Goal: Task Accomplishment & Management: Use online tool/utility

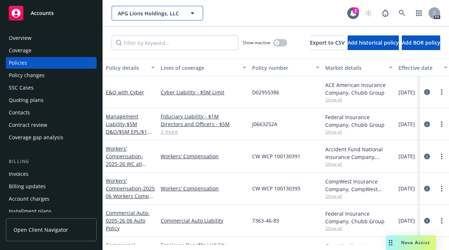
click at [192, 13] on icon "button" at bounding box center [193, 13] width 4 height 2
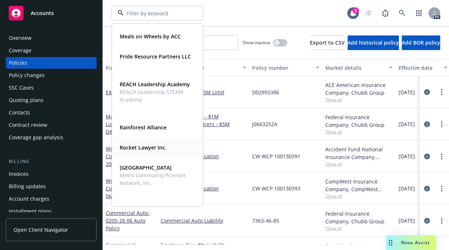
scroll to position [364, 0]
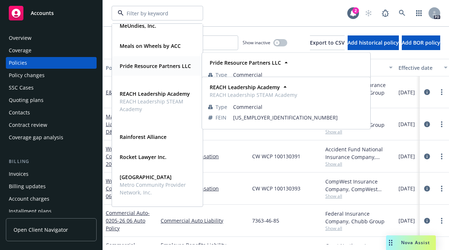
click at [126, 64] on strong "Pride Resource Partners LLC" at bounding box center [155, 66] width 71 height 7
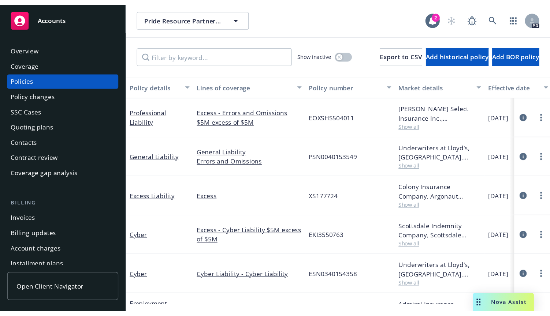
scroll to position [0, 0]
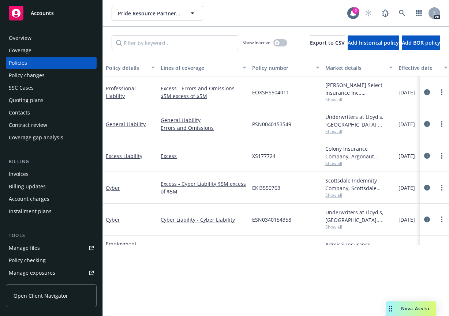
click at [20, 249] on div "Manage files" at bounding box center [24, 248] width 31 height 12
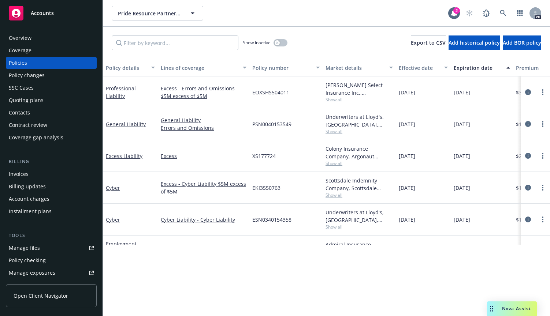
scroll to position [0, 0]
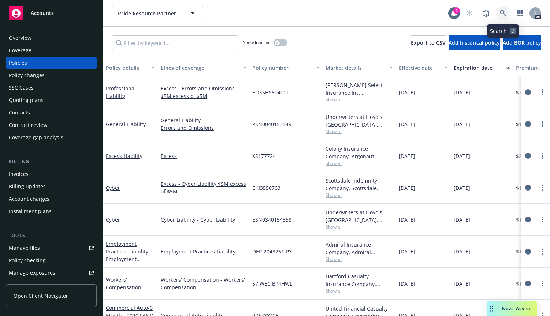
click at [449, 12] on icon at bounding box center [503, 13] width 7 height 7
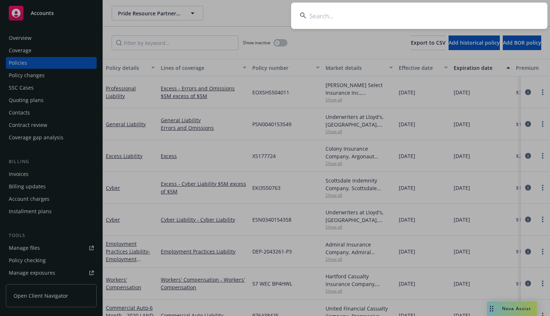
click at [314, 17] on input at bounding box center [419, 16] width 256 height 26
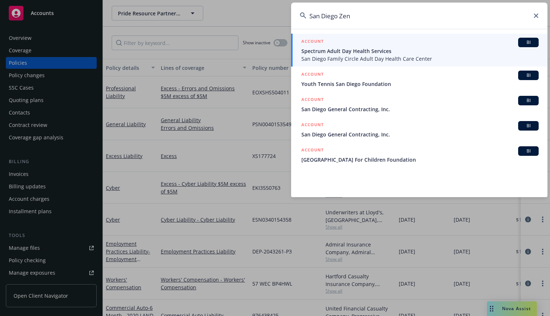
drag, startPoint x: 323, startPoint y: 16, endPoint x: 335, endPoint y: 18, distance: 13.0
click at [336, 18] on input "San Diego Zen" at bounding box center [419, 16] width 256 height 26
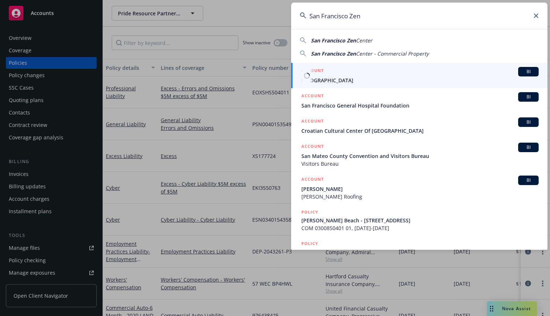
type input "San Francisco Zen"
click at [320, 78] on span "San Francisco Zen Center" at bounding box center [419, 81] width 237 height 8
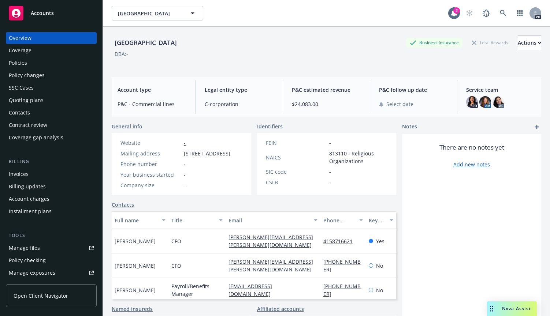
click at [15, 62] on div "Policies" at bounding box center [18, 63] width 18 height 12
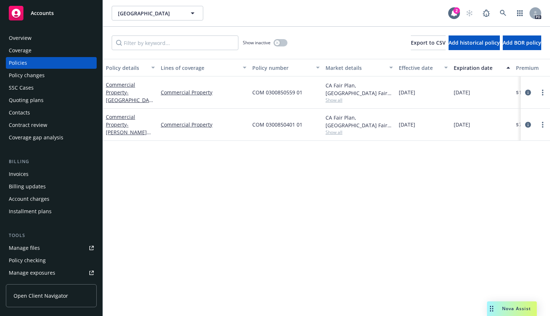
click at [18, 60] on div "Policies" at bounding box center [18, 63] width 18 height 12
click at [449, 10] on icon at bounding box center [503, 13] width 7 height 7
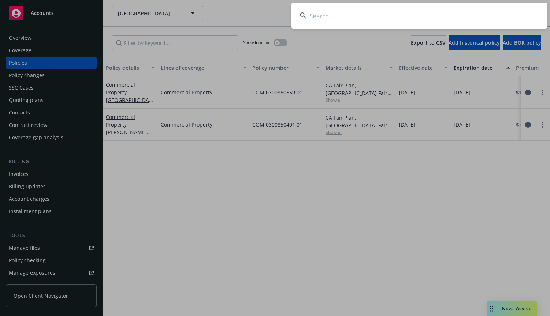
click at [331, 15] on input at bounding box center [419, 16] width 256 height 26
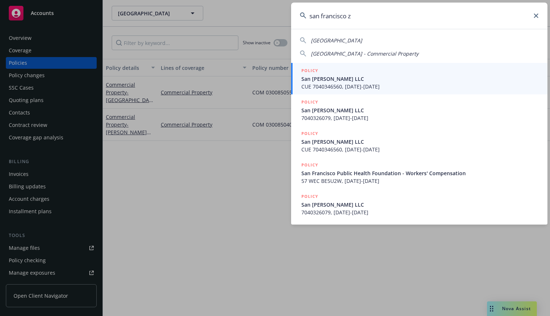
click at [339, 55] on span "San Francisco Zen Center - Commercial Property" at bounding box center [365, 53] width 108 height 7
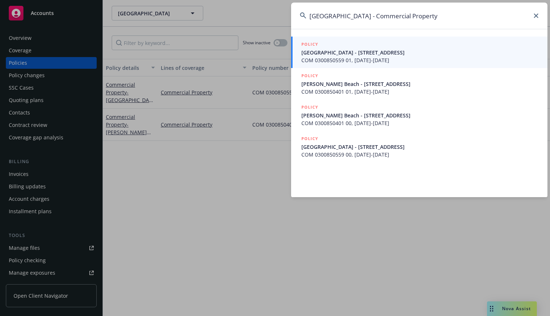
drag, startPoint x: 453, startPoint y: 17, endPoint x: 387, endPoint y: 15, distance: 66.0
click at [387, 15] on input "San Francisco Zen Center - Commercial Property" at bounding box center [419, 16] width 256 height 26
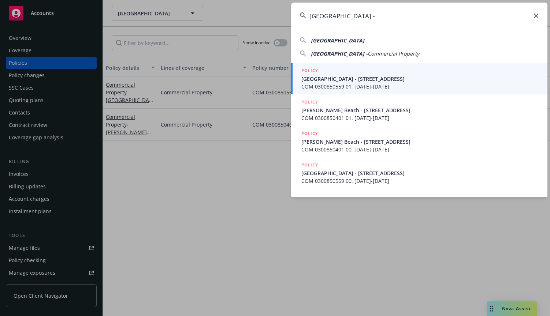
click at [393, 17] on input "San Francisco Zen Center -" at bounding box center [419, 16] width 256 height 26
click at [340, 40] on span "San Francisco Zen Center" at bounding box center [337, 40] width 53 height 7
type input "San Francisco Zen Center"
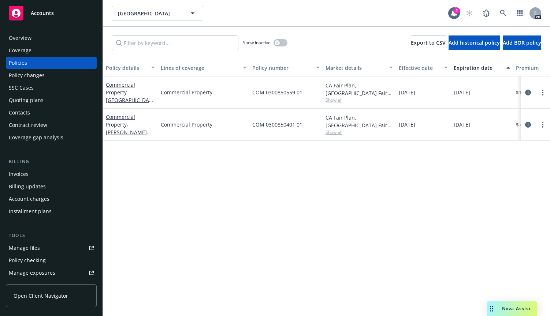
click at [165, 157] on div "Policy details Lines of coverage Policy number Market details Effective date Ex…" at bounding box center [326, 187] width 447 height 257
click at [18, 37] on div "Overview" at bounding box center [20, 38] width 23 height 12
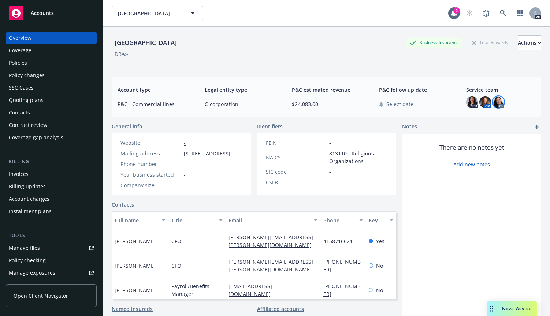
click at [449, 105] on img at bounding box center [499, 102] width 12 height 12
click at [230, 59] on div "San Francisco Zen Center Business Insurance Total Rewards Actions DBA: -" at bounding box center [327, 51] width 430 height 30
click at [192, 12] on icon "button" at bounding box center [192, 13] width 9 height 9
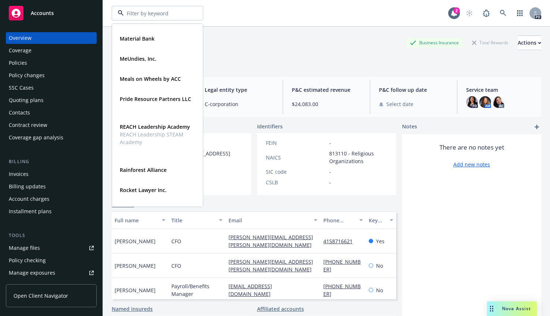
scroll to position [318, 0]
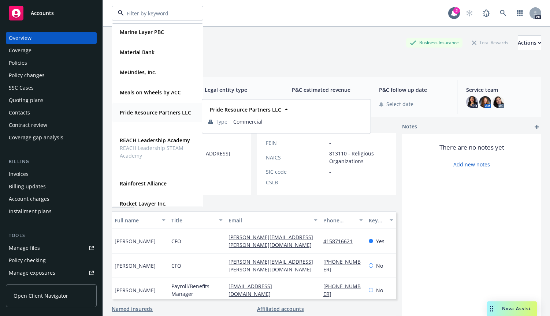
click at [125, 113] on strong "Pride Resource Partners LLC" at bounding box center [155, 112] width 71 height 7
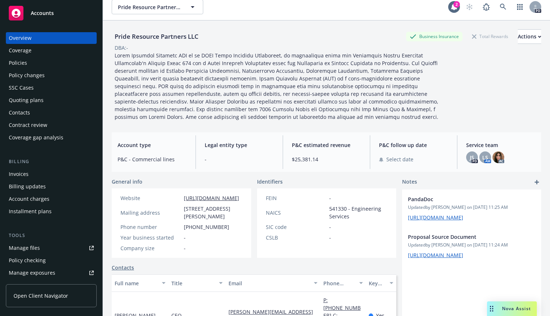
scroll to position [7, 0]
click at [24, 100] on div "Quoting plans" at bounding box center [26, 100] width 35 height 12
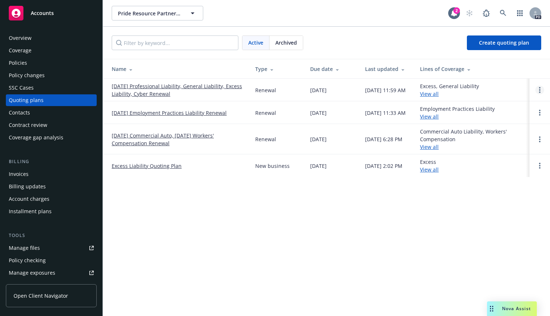
click at [449, 90] on link "Open options" at bounding box center [539, 90] width 9 height 9
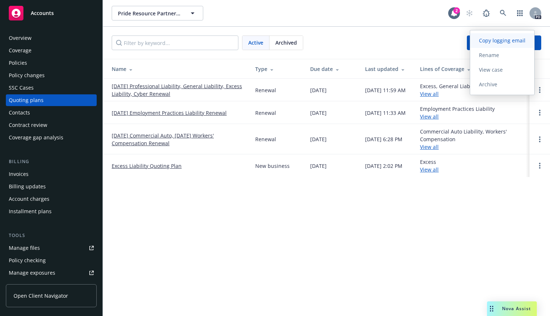
click at [449, 39] on span "Copy logging email" at bounding box center [502, 40] width 64 height 7
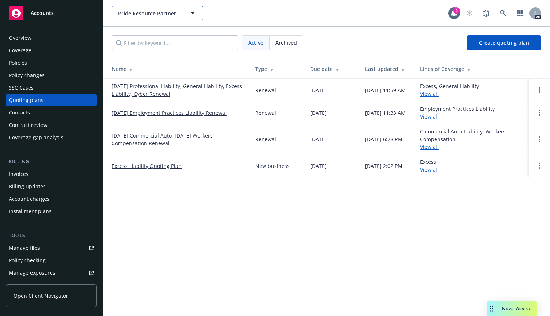
click at [135, 13] on span "Pride Resource Partners LLC" at bounding box center [149, 14] width 63 height 8
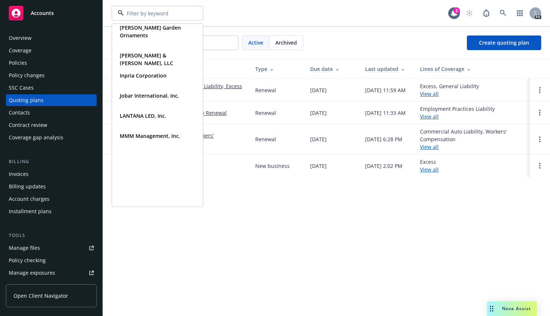
scroll to position [110, 0]
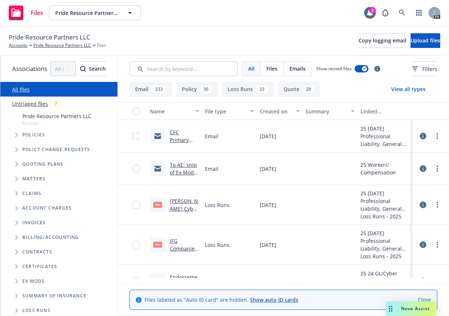
click at [196, 133] on link "CFC Primary Renewal & E-Risk Excess Renewal Options / Pride Resource Partners L…" at bounding box center [183, 171] width 26 height 84
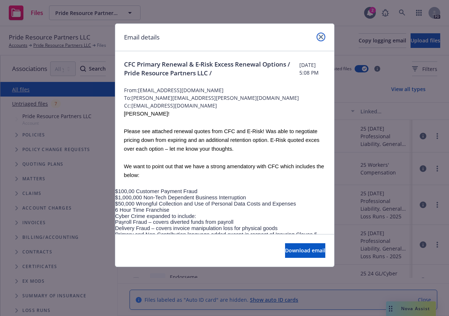
click at [319, 35] on icon "close" at bounding box center [321, 37] width 4 height 4
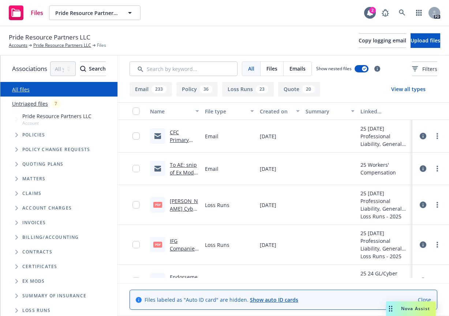
click at [199, 168] on link "To AE: snip of Ex Mod history from WCIRB w note that 2025 mod not released yet …" at bounding box center [184, 200] width 29 height 76
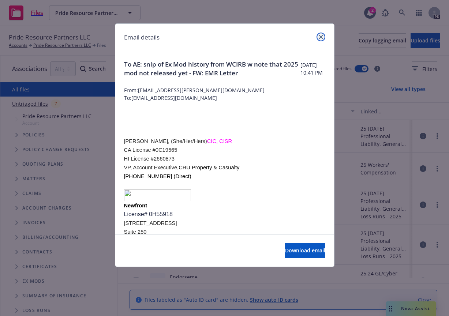
click at [322, 37] on icon "close" at bounding box center [321, 37] width 4 height 4
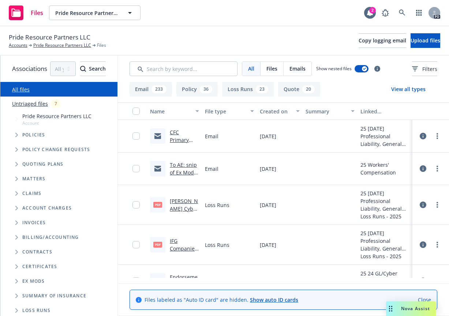
click at [449, 119] on html "Files Pride Resource Partners LLC Pride Resource Partners LLC 2 PD Pride Resour…" at bounding box center [224, 158] width 449 height 316
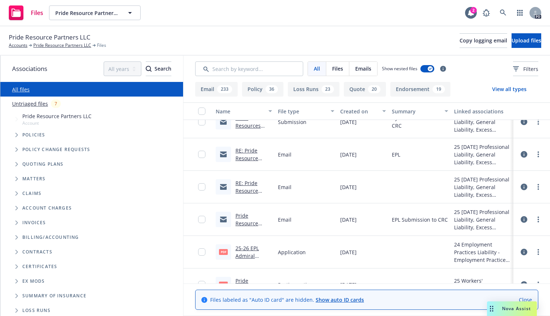
scroll to position [254, 0]
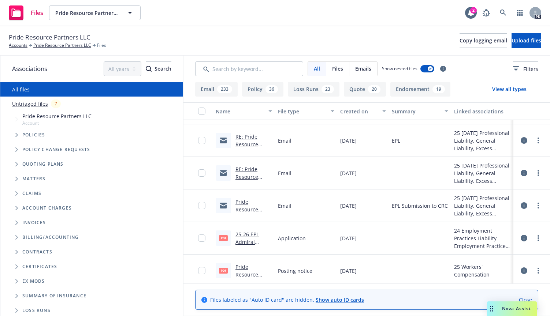
click at [248, 170] on link "RE: Pride Resource Partners #DEP-2043262-P3" at bounding box center [249, 185] width 28 height 38
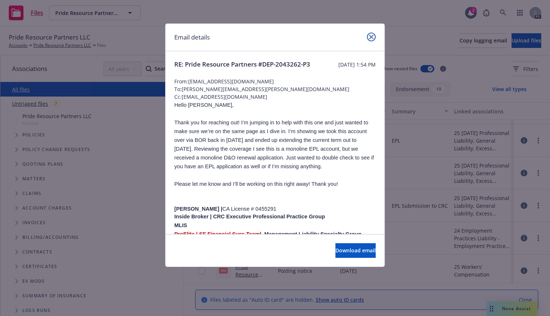
click at [369, 37] on icon "close" at bounding box center [371, 37] width 4 height 4
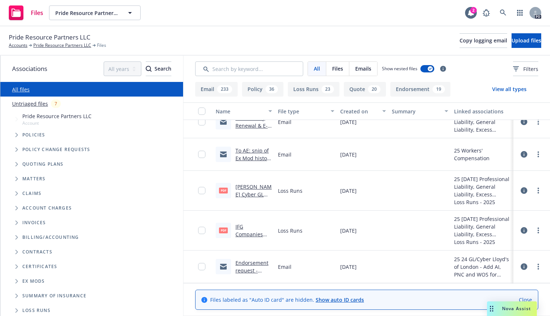
scroll to position [0, 0]
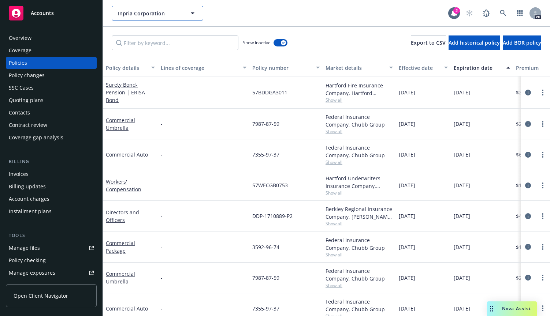
click at [192, 13] on icon "button" at bounding box center [193, 13] width 4 height 2
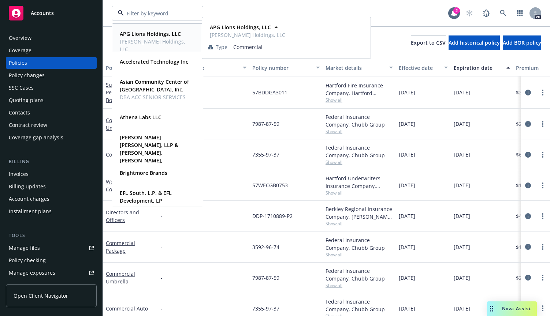
click at [199, 41] on div "APG Lions Holdings, LLC Stinson Holdings, LLC Type Commercial Accelerated Techn…" at bounding box center [157, 115] width 91 height 183
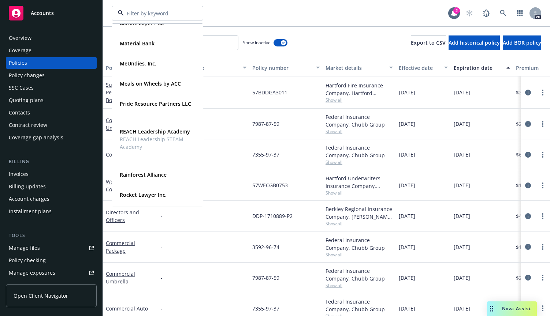
scroll to position [325, 0]
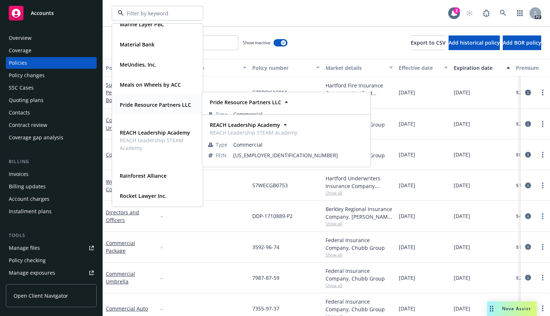
click at [133, 103] on strong "Pride Resource Partners LLC" at bounding box center [155, 104] width 71 height 7
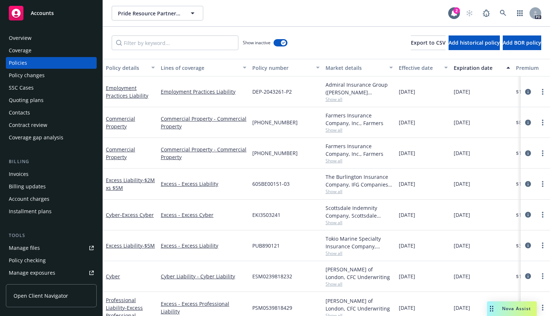
click at [22, 96] on div "Quoting plans" at bounding box center [26, 100] width 35 height 12
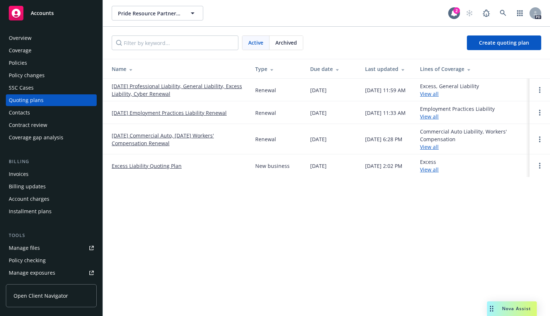
click at [146, 86] on link "11/20/25 Professional Liability, General Liability, Excess Liability, Cyber Ren…" at bounding box center [178, 89] width 132 height 15
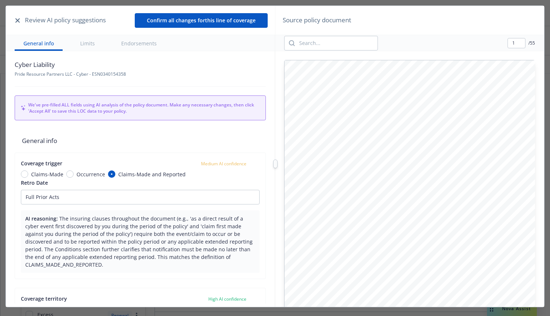
click at [18, 19] on icon "button" at bounding box center [17, 20] width 4 height 4
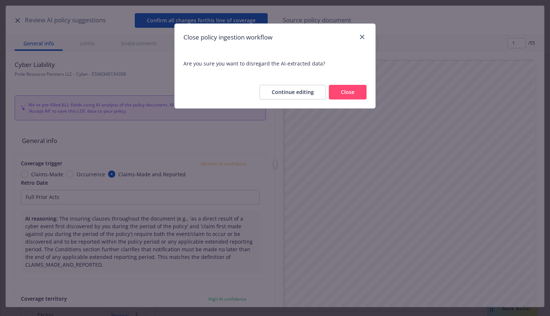
click at [353, 92] on button "Close" at bounding box center [348, 92] width 38 height 15
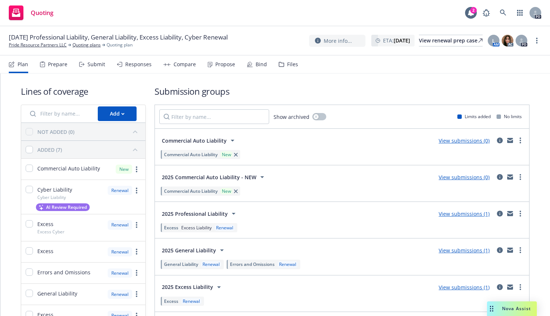
click at [88, 62] on div "Submit" at bounding box center [97, 65] width 18 height 6
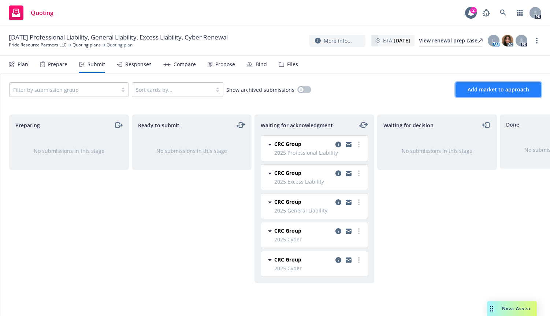
click at [480, 85] on button "Add market to approach" at bounding box center [499, 89] width 86 height 15
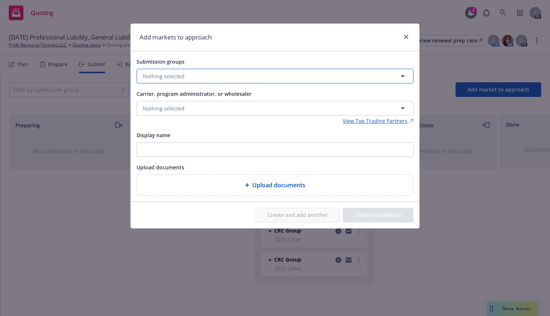
click at [228, 77] on button "Nothing selected" at bounding box center [275, 76] width 277 height 15
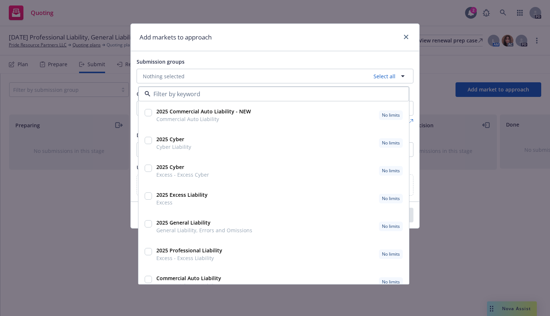
click at [181, 111] on strong "2025 Commercial Auto Liability - NEW" at bounding box center [203, 111] width 94 height 7
checkbox input "true"
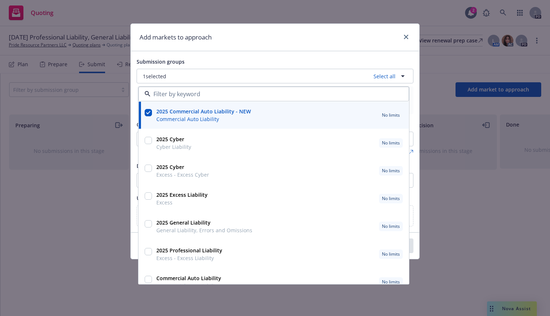
click at [448, 205] on div "Add markets to approach Submission groups 1 selected Select all 2025 Commercial…" at bounding box center [275, 158] width 550 height 316
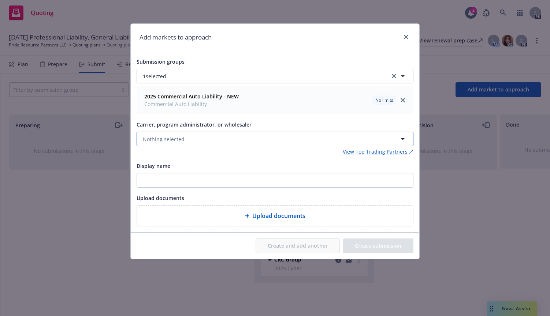
click at [249, 136] on button "Nothing selected" at bounding box center [275, 139] width 277 height 15
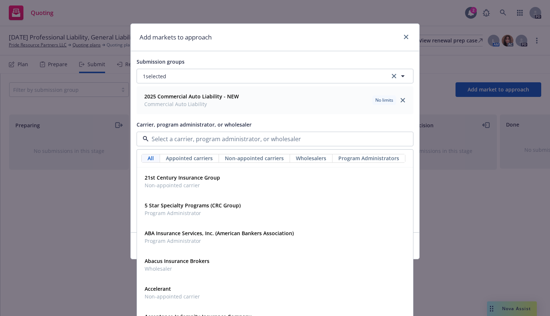
click at [482, 194] on div "Add markets to approach Submission groups 1 selected 2025 Commercial Auto Liabi…" at bounding box center [275, 158] width 550 height 316
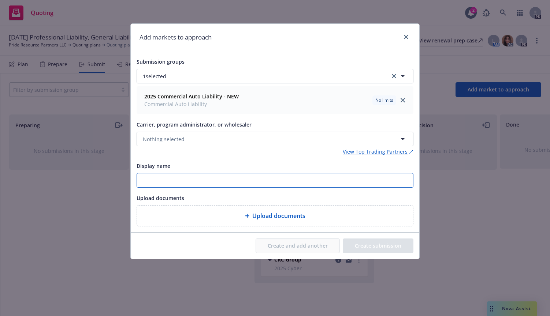
click at [197, 184] on input "Display name" at bounding box center [275, 181] width 276 height 14
click at [391, 77] on link "clear selection" at bounding box center [394, 76] width 9 height 9
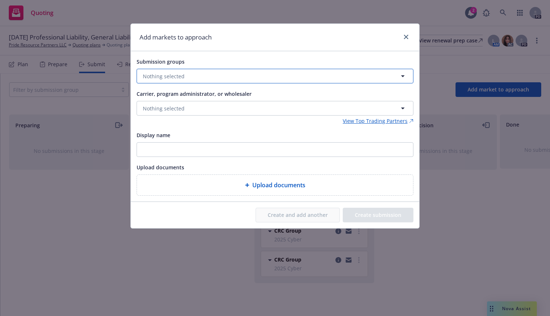
click at [403, 77] on icon "button" at bounding box center [403, 76] width 4 height 2
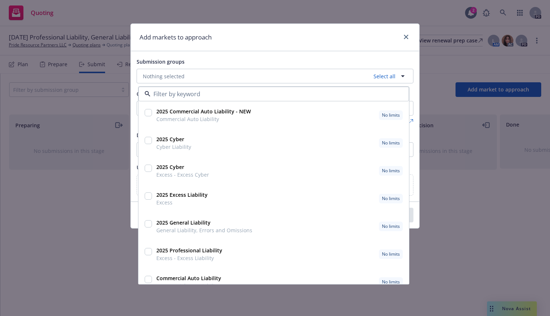
click at [326, 57] on div "Submission groups" at bounding box center [275, 61] width 277 height 9
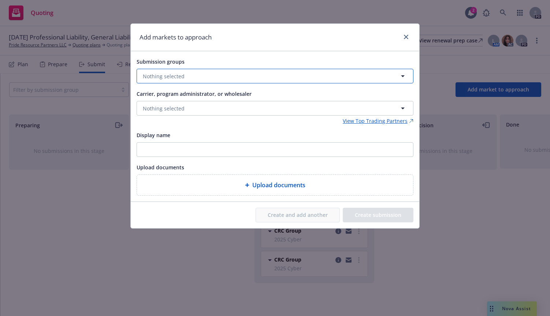
click at [179, 78] on span "Nothing selected" at bounding box center [164, 77] width 42 height 8
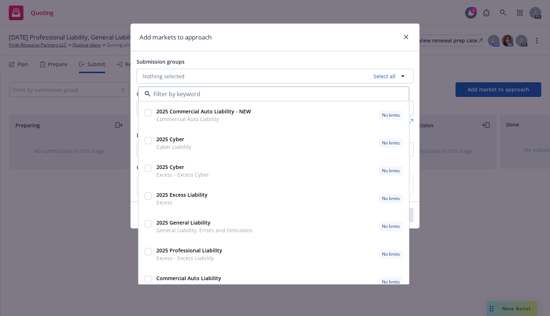
click at [184, 111] on strong "2025 Commercial Auto Liability - NEW" at bounding box center [203, 111] width 94 height 7
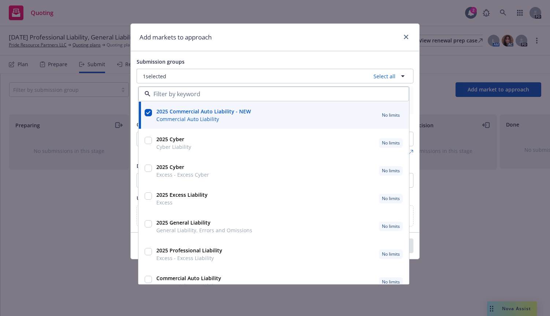
checkbox input "true"
click at [465, 203] on div "Add markets to approach Submission groups 1 selected Select all 2025 Commercial…" at bounding box center [275, 158] width 550 height 316
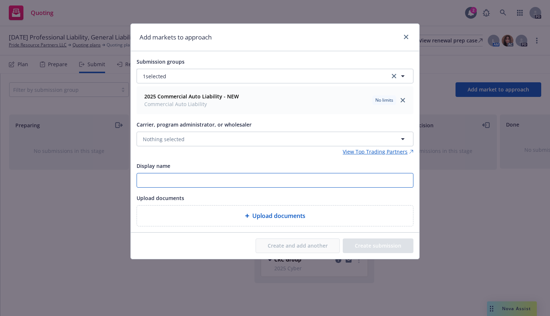
click at [163, 174] on input "Display name" at bounding box center [275, 181] width 276 height 14
type input "2025-26 Auto and Property submission"
drag, startPoint x: 242, startPoint y: 31, endPoint x: 233, endPoint y: 26, distance: 10.5
click at [233, 26] on div "Add markets to approach" at bounding box center [275, 37] width 289 height 27
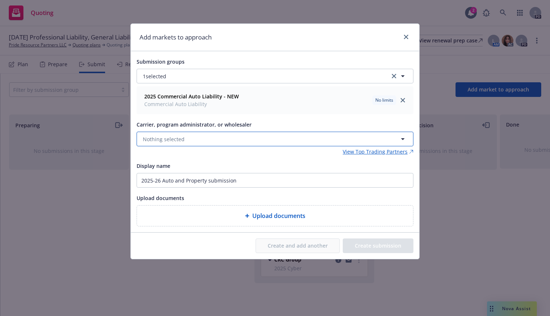
click at [403, 140] on icon "button" at bounding box center [403, 139] width 4 height 2
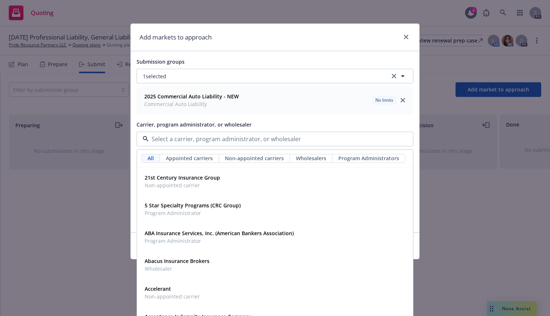
click at [203, 134] on div at bounding box center [275, 139] width 277 height 15
click at [200, 141] on input at bounding box center [274, 139] width 250 height 9
click at [186, 140] on input at bounding box center [274, 139] width 250 height 9
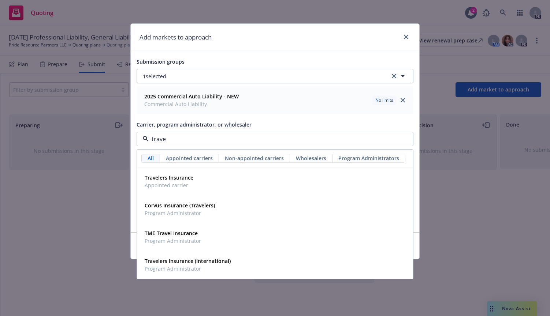
type input "travel"
click at [168, 178] on strong "Travelers Insurance" at bounding box center [169, 177] width 49 height 7
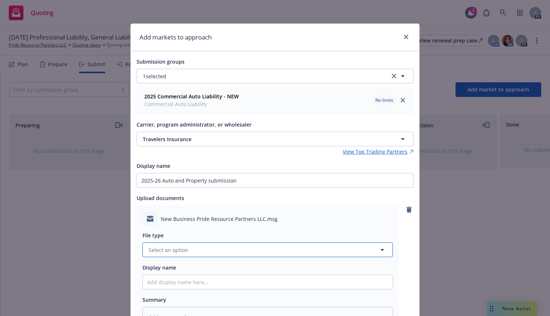
click at [257, 252] on button "Select an option" at bounding box center [267, 250] width 250 height 15
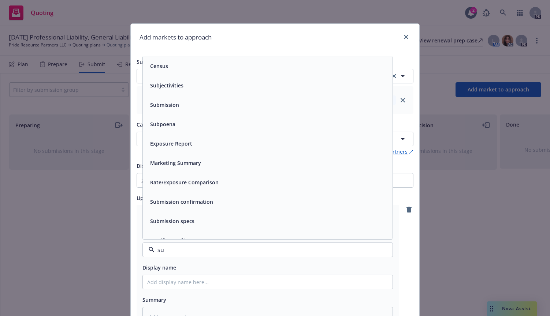
type input "sub"
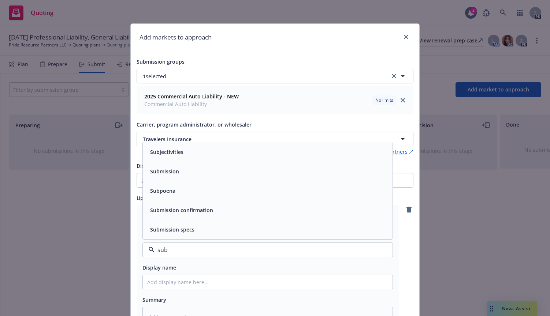
click at [178, 174] on div "Submission" at bounding box center [267, 171] width 241 height 11
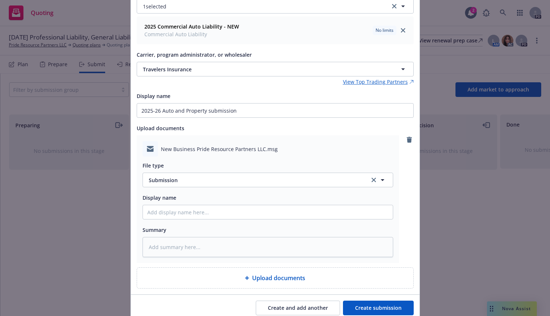
scroll to position [68, 0]
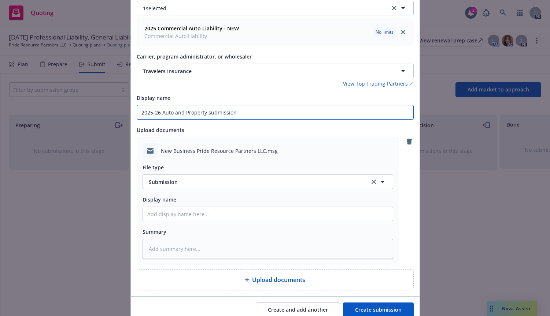
drag, startPoint x: 237, startPoint y: 112, endPoint x: 139, endPoint y: 118, distance: 98.6
click at [137, 118] on input "2025-26 Auto and Property submission" at bounding box center [275, 112] width 276 height 14
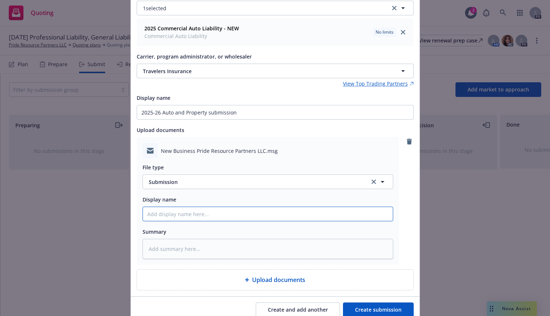
click at [164, 214] on input "Display name" at bounding box center [268, 214] width 250 height 14
paste input "2025-26 Auto and Property submission"
type textarea "x"
type input "2025-26 Auto and Property submission"
click at [238, 215] on input "2025-26 Auto and Property submission" at bounding box center [268, 214] width 250 height 14
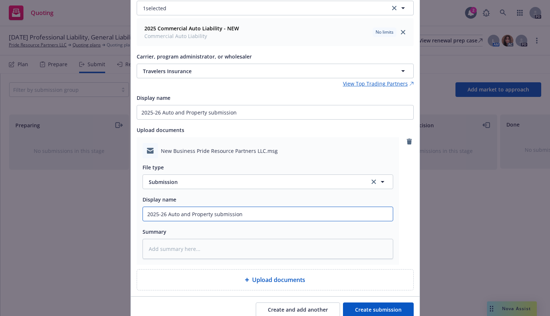
type textarea "x"
type input "2025-26 Auto and Property submission-"
type textarea "x"
type input "2025-26 Auto and Property submission-T"
type textarea "x"
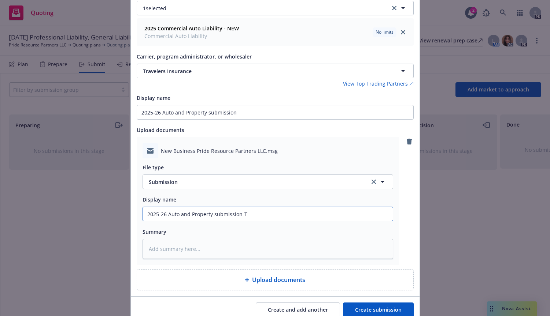
type input "2025-26 Auto and Property submission-Tr"
type textarea "x"
type input "2025-26 Auto and Property submission-Tra"
type textarea "x"
type input "2025-26 Auto and Property submission-Trav"
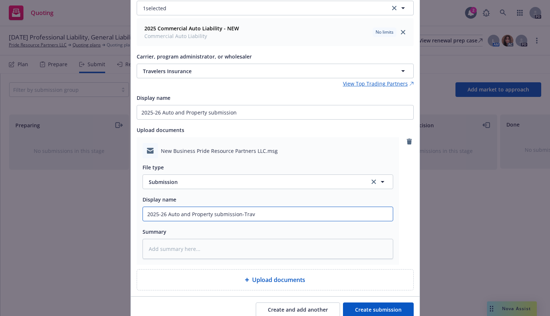
type textarea "x"
type input "2025-26 Auto and Property submission-Trave"
type textarea "x"
type input "2025-26 Auto and Property submission-Travel"
type textarea "x"
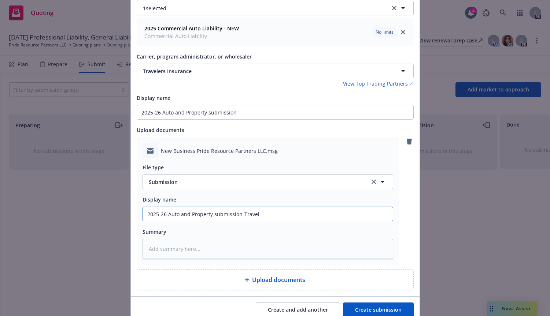
type input "2025-26 Auto and Property submission-Travele"
type textarea "x"
type input "2025-26 Auto and Property submission-Traveler"
type textarea "x"
type input "2025-26 Auto and Property submission-Travelers"
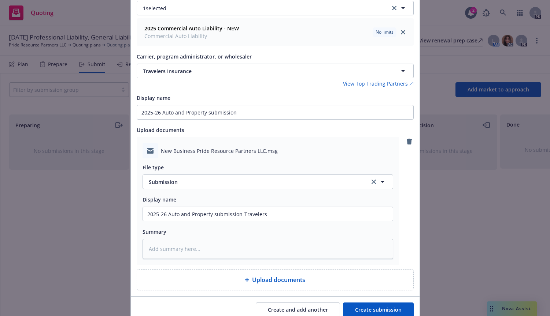
click at [371, 310] on button "Create submission" at bounding box center [378, 310] width 71 height 15
type textarea "x"
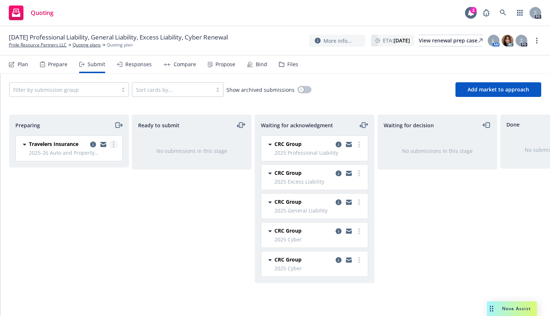
click at [113, 143] on icon "more" at bounding box center [113, 145] width 1 height 6
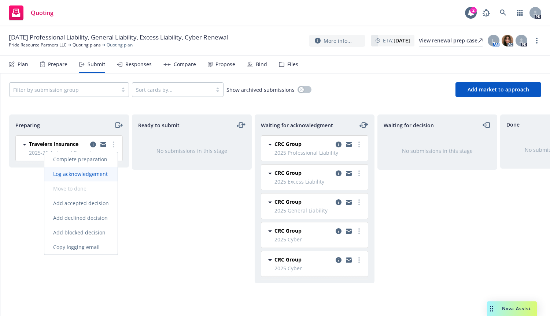
click at [99, 173] on span "Log acknowledgement" at bounding box center [80, 174] width 72 height 7
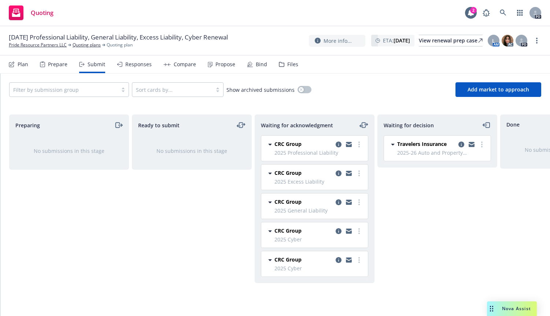
click at [114, 144] on div "No submissions in this stage" at bounding box center [69, 151] width 119 height 31
click at [482, 145] on link "more" at bounding box center [481, 144] width 9 height 9
click at [452, 157] on span "Move back one step" at bounding box center [445, 159] width 66 height 7
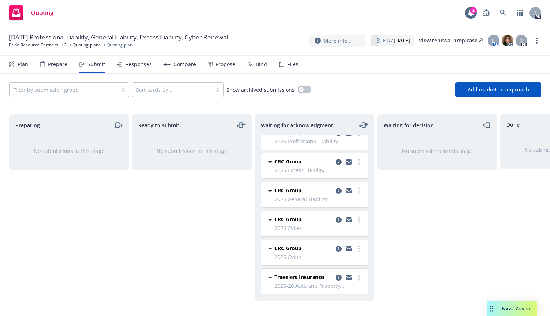
scroll to position [17, 0]
click at [478, 89] on span "Add market to approach" at bounding box center [498, 89] width 62 height 7
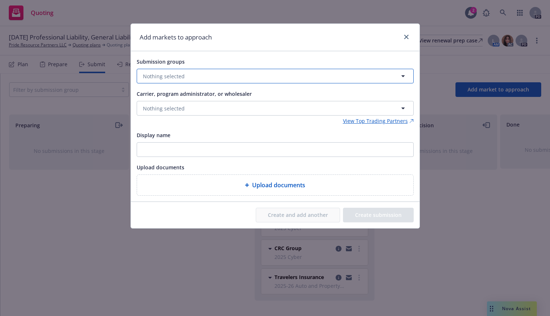
click at [400, 77] on icon "button" at bounding box center [402, 76] width 9 height 9
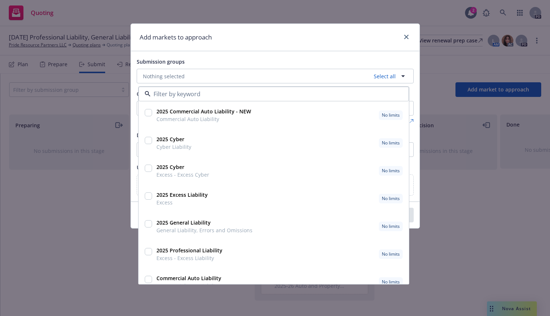
click at [231, 114] on strong "2025 Commercial Auto Liability - NEW" at bounding box center [203, 111] width 94 height 7
checkbox input "true"
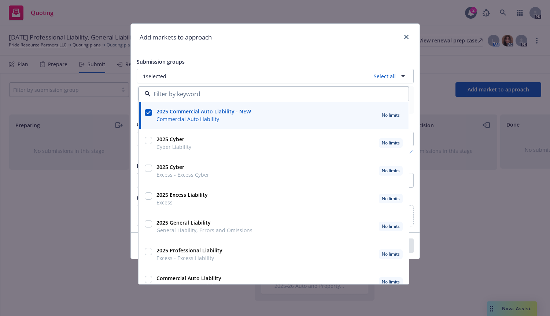
click at [412, 100] on div "2025 Commercial Auto Liability - NEW Commercial Auto Liability No limits" at bounding box center [275, 100] width 276 height 27
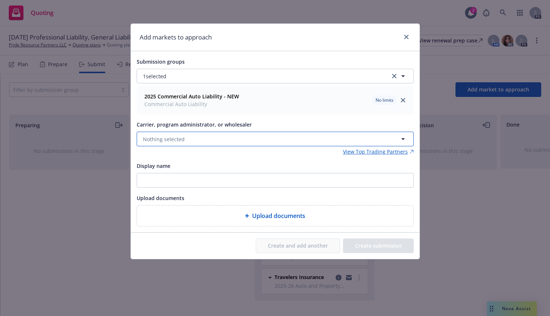
click at [166, 141] on span "Nothing selected" at bounding box center [164, 140] width 42 height 8
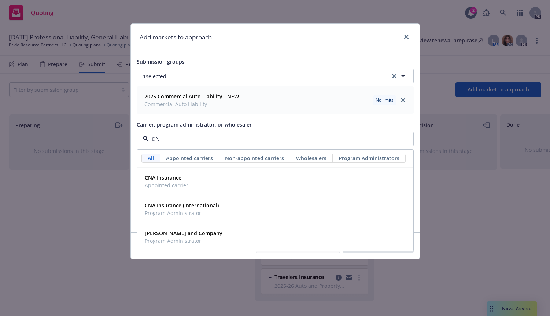
type input "CNA"
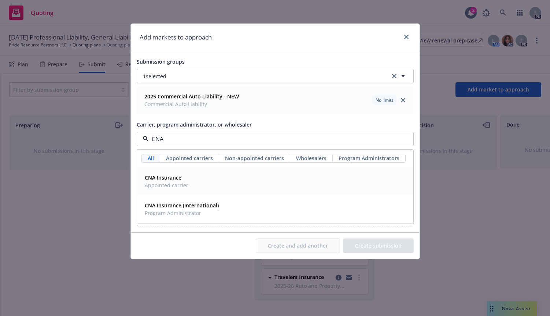
click at [152, 180] on strong "CNA Insurance" at bounding box center [163, 177] width 37 height 7
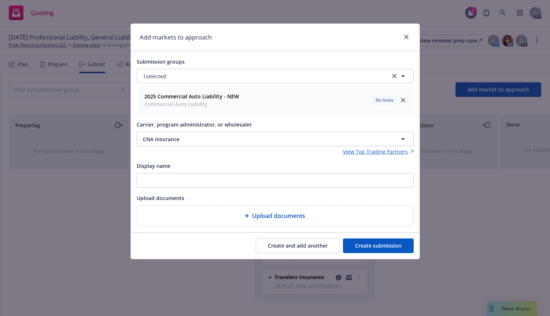
type textarea "x"
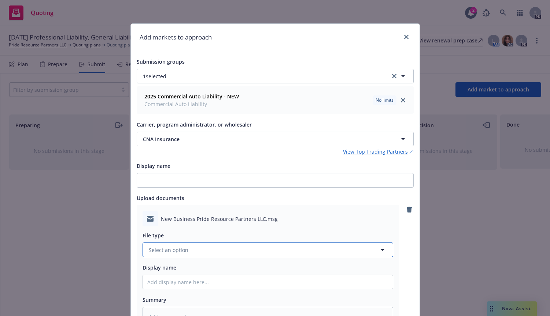
click at [220, 250] on button "Select an option" at bounding box center [267, 250] width 250 height 15
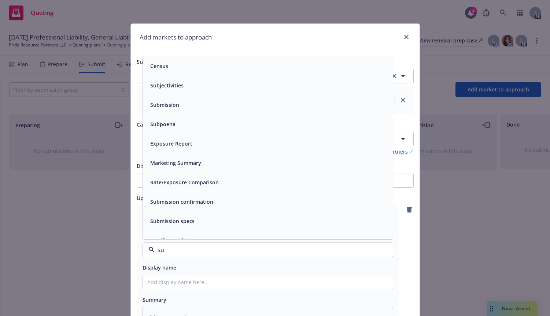
type input "sub"
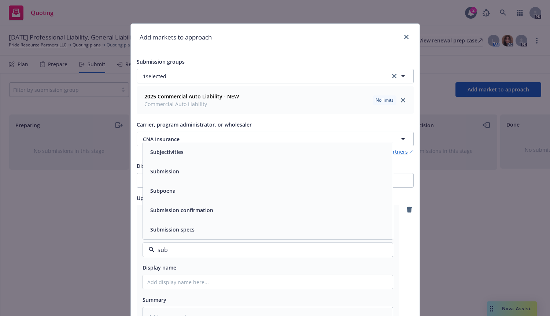
click at [167, 172] on span "Submission" at bounding box center [164, 172] width 29 height 8
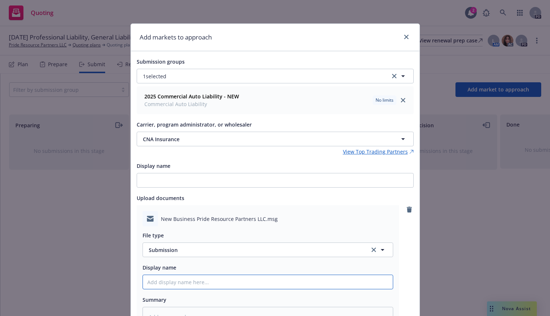
click at [157, 282] on input "Display name" at bounding box center [268, 282] width 250 height 14
click at [157, 283] on input "Display name" at bounding box center [268, 282] width 250 height 14
type textarea "x"
type input "2"
type textarea "x"
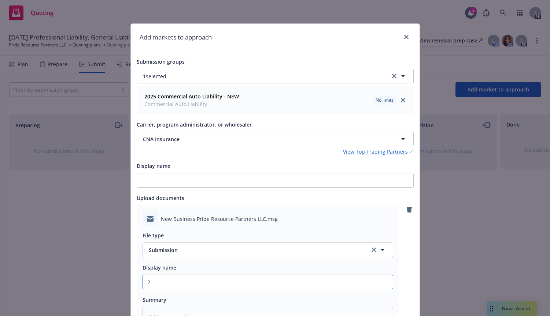
type input "20"
type textarea "x"
type input "202"
type textarea "x"
type input "2025"
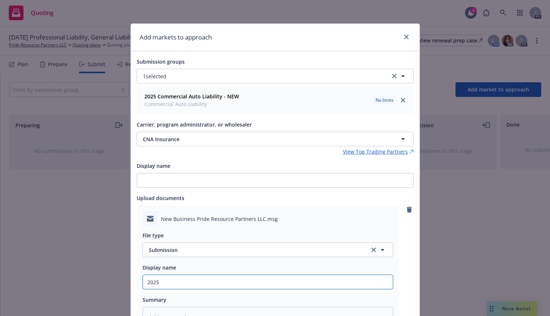
type textarea "x"
type input "2025-"
type textarea "x"
type input "2025-2"
type textarea "x"
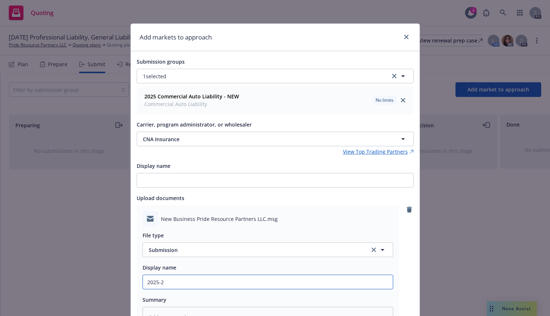
type input "2025-26"
type textarea "x"
type input "2025-26"
type textarea "x"
type input "2025-26 P"
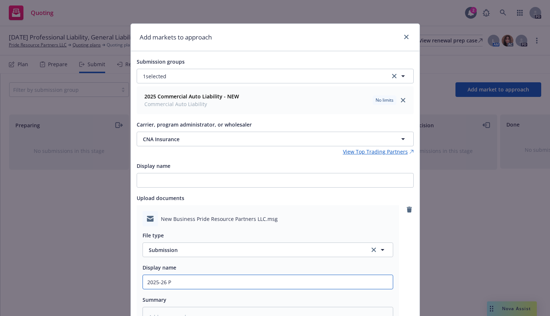
type textarea "x"
type input "2025-26"
type textarea "x"
type input "2025-26 A"
type textarea "x"
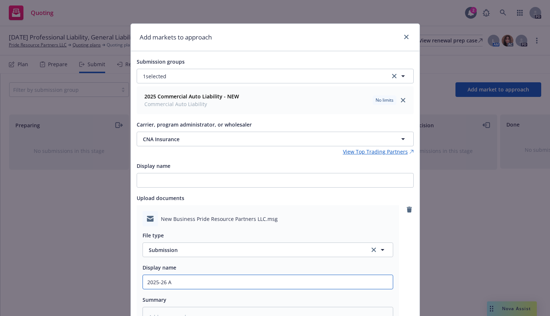
type input "2025-26 Au"
type textarea "x"
type input "2025-26 Auto"
type textarea "x"
type input "2025-26 Auto"
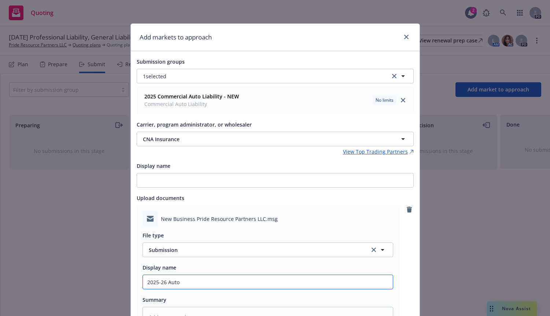
type textarea "x"
type input "2025-26 Auto A"
type textarea "x"
type input "2025-26 Auto"
type textarea "x"
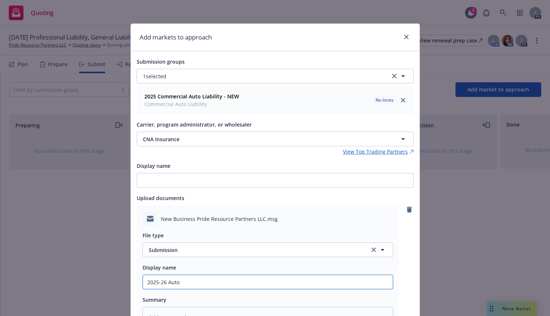
type input "2025-26 Auto a"
type textarea "x"
type input "2025-26 Auto an"
type textarea "x"
type input "2025-26 Auto and"
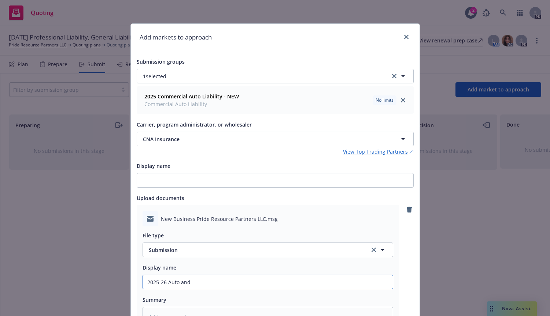
type textarea "x"
type input "2025-26 Auto and"
type textarea "x"
type input "2025-26 Auto and P"
type textarea "x"
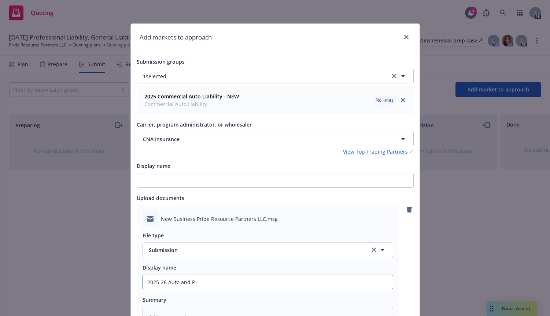
type input "2025-26 Auto and Pr"
type textarea "x"
type input "2025-26 Auto and Pro"
type textarea "x"
type input "2025-26 Auto and Prop"
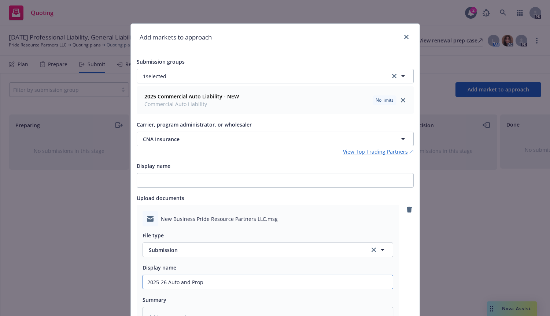
type textarea "x"
type input "2025-26 Auto and Prope"
type textarea "x"
type input "2025-26 Auto and Proper"
type textarea "x"
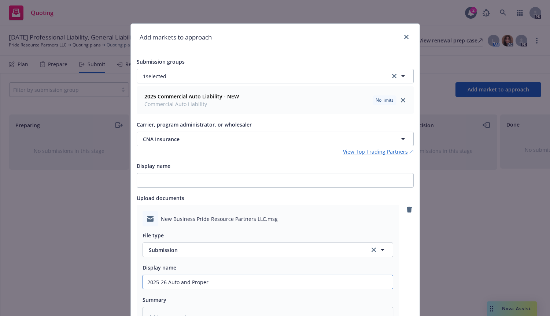
type input "2025-26 Auto and Propert"
type textarea "x"
type input "2025-26 Auto and Property"
type textarea "x"
type input "2025-26 Auto and Property"
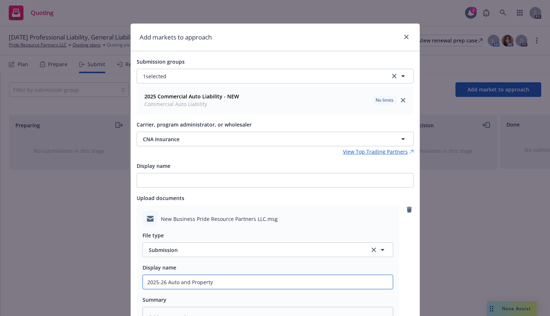
type textarea "x"
type input "2025-26 Auto and Property s"
type textarea "x"
type input "2025-26 Auto and Property su"
type textarea "x"
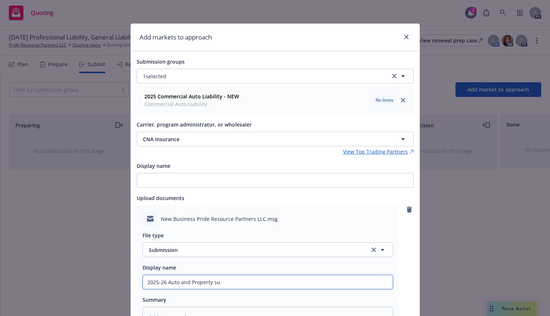
type input "2025-26 Auto and Property sub"
type textarea "x"
type input "2025-26 Auto and Property subm"
type textarea "x"
type input "2025-26 Auto and Property submi"
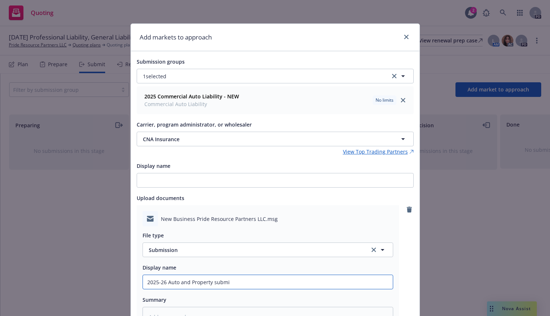
type textarea "x"
type input "2025-26 Auto and Property submis"
type textarea "x"
type input "2025-26 Auto and Property submiss"
type textarea "x"
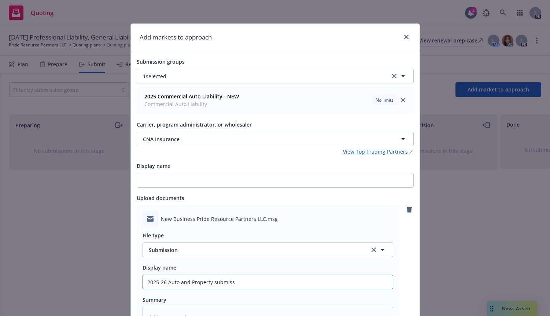
type input "2025-26 Auto and Property submissi"
type textarea "x"
type input "2025-26 Auto and Property submissio"
type textarea "x"
type input "2025-26 Auto and Property submission"
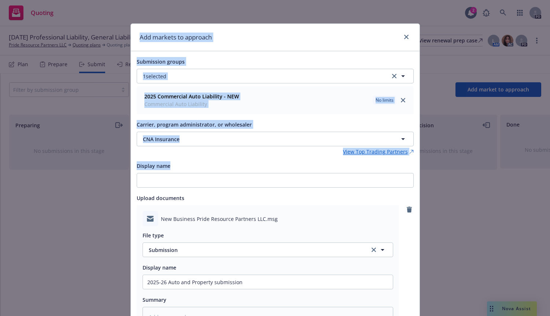
drag, startPoint x: 544, startPoint y: 162, endPoint x: 550, endPoint y: 186, distance: 24.9
click at [550, 186] on html "Quoting 2 PD 11/20/25 Professional Liability, General Liability, Excess Liabili…" at bounding box center [275, 158] width 550 height 316
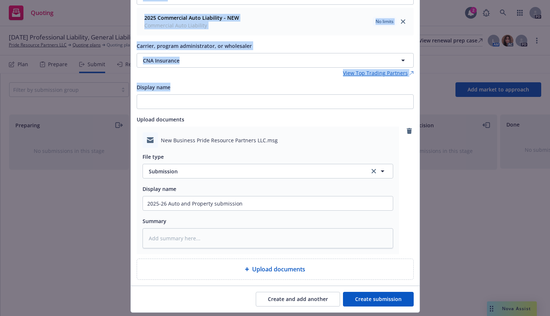
scroll to position [99, 0]
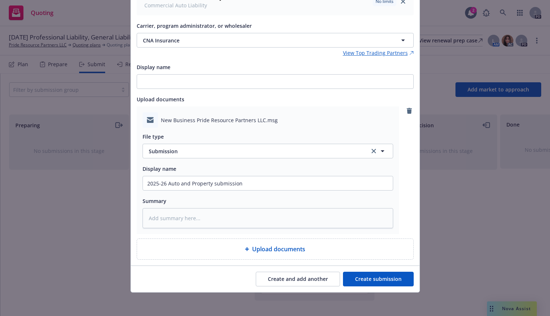
click at [247, 197] on div "Summary" at bounding box center [267, 201] width 250 height 9
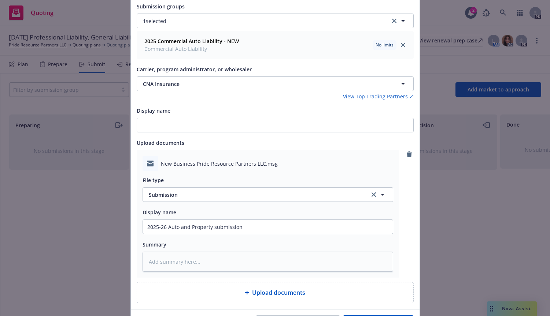
scroll to position [59, 0]
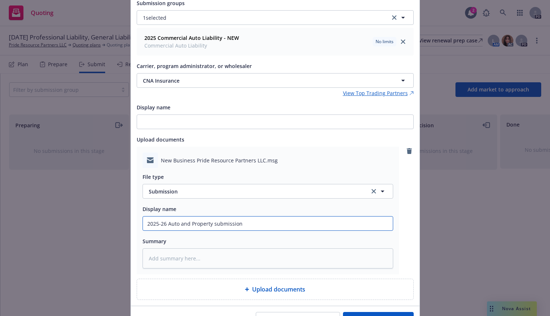
drag, startPoint x: 240, startPoint y: 224, endPoint x: 140, endPoint y: 224, distance: 100.0
click at [143, 223] on input "2025-26 Auto and Property submission" at bounding box center [268, 224] width 250 height 14
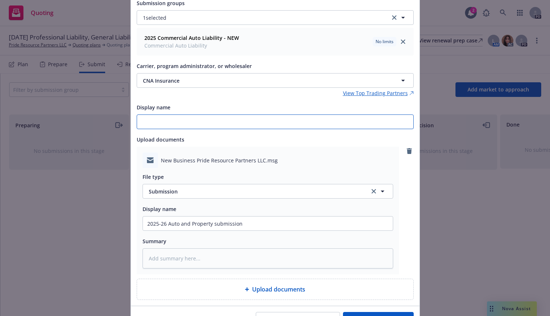
click at [143, 122] on input "Display name" at bounding box center [275, 122] width 276 height 14
paste input "2025-26 Auto and Property submission"
type textarea "x"
type input "2025-26 Auto and Property submission"
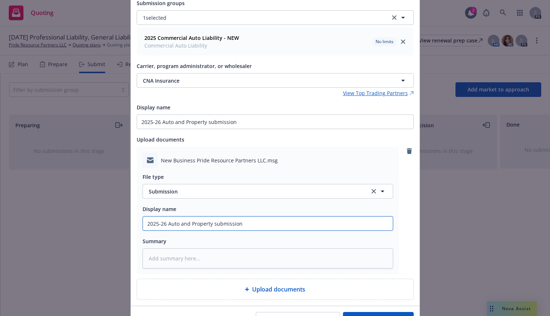
click at [243, 225] on input "2025-26 Auto and Property submission" at bounding box center [268, 224] width 250 height 14
type textarea "x"
type input "2025-26 Auto and Property submission-"
type textarea "x"
type input "2025-26 Auto and Property submission-C"
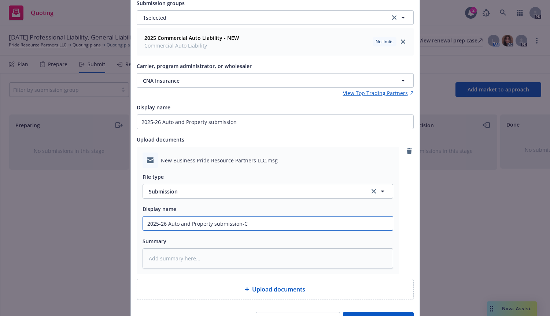
type textarea "x"
type input "2025-26 Auto and Property submission-CN"
type textarea "x"
type input "2025-26 Auto and Property submission-CNA"
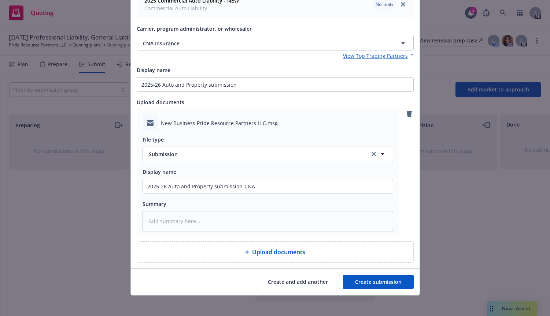
scroll to position [99, 0]
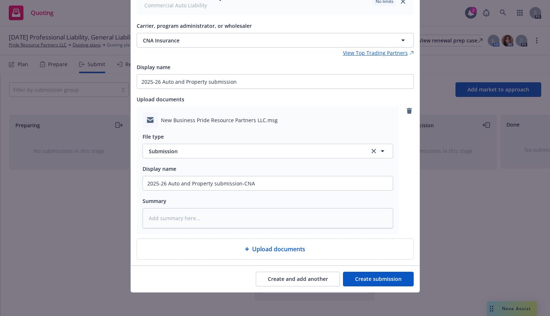
click at [377, 280] on button "Create submission" at bounding box center [378, 279] width 71 height 15
type textarea "x"
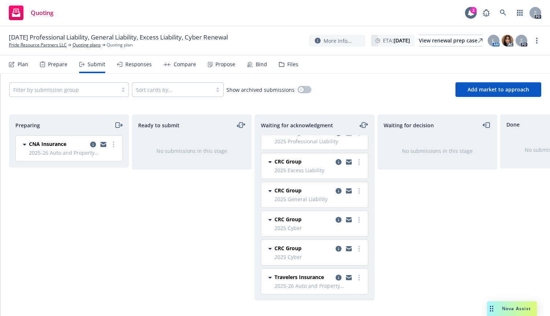
click at [118, 126] on icon "moveRight" at bounding box center [118, 125] width 8 height 9
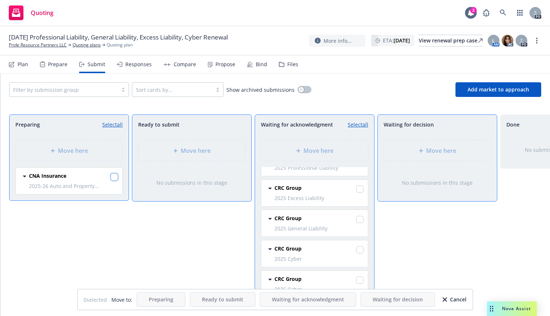
click at [113, 177] on input "checkbox" at bounding box center [114, 177] width 7 height 7
checkbox input "true"
click at [321, 148] on span "Move here" at bounding box center [318, 150] width 30 height 9
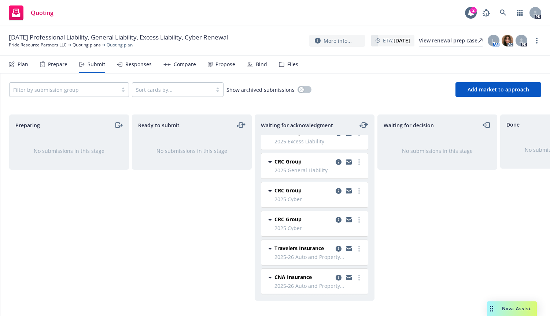
scroll to position [0, 0]
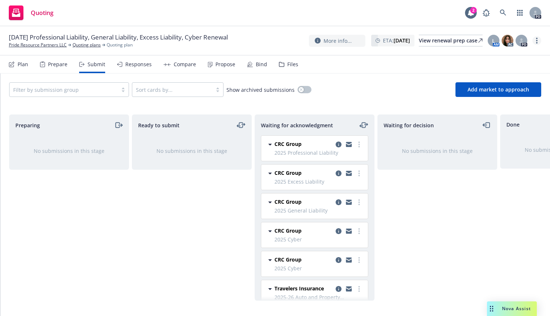
click at [535, 42] on link "more" at bounding box center [536, 40] width 9 height 9
click at [393, 67] on nav "Plan Prepare Submit Responses Compare Propose Bind Files" at bounding box center [275, 65] width 532 height 18
click at [503, 11] on icon at bounding box center [503, 13] width 7 height 7
